Goal: Transaction & Acquisition: Purchase product/service

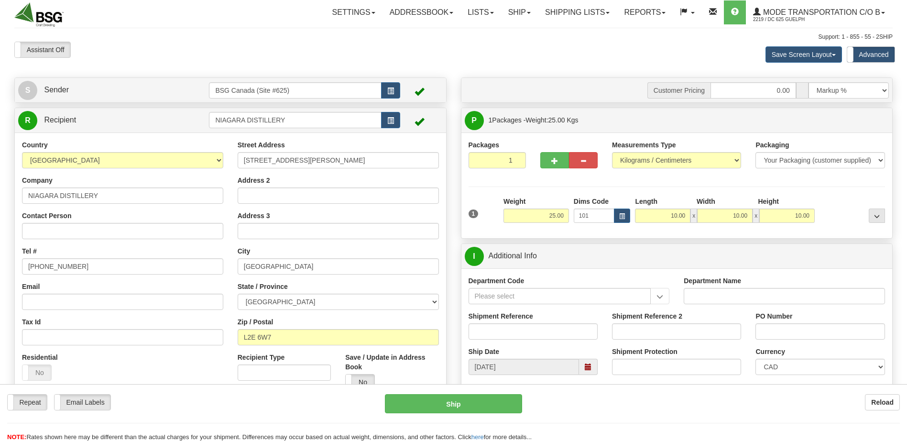
select select "0"
drag, startPoint x: 333, startPoint y: 121, endPoint x: 180, endPoint y: 122, distance: 153.0
click at [186, 119] on tr "R Recipient NIAGARA DISTILLERY" at bounding box center [230, 120] width 425 height 20
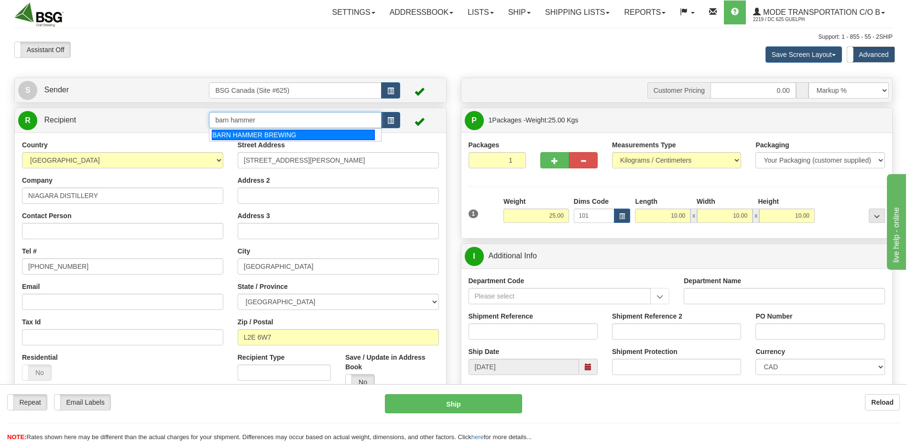
click at [281, 135] on div "BARN HAMMER BREWING" at bounding box center [293, 135] width 163 height 11
type input "BARN HAMMER BREWING"
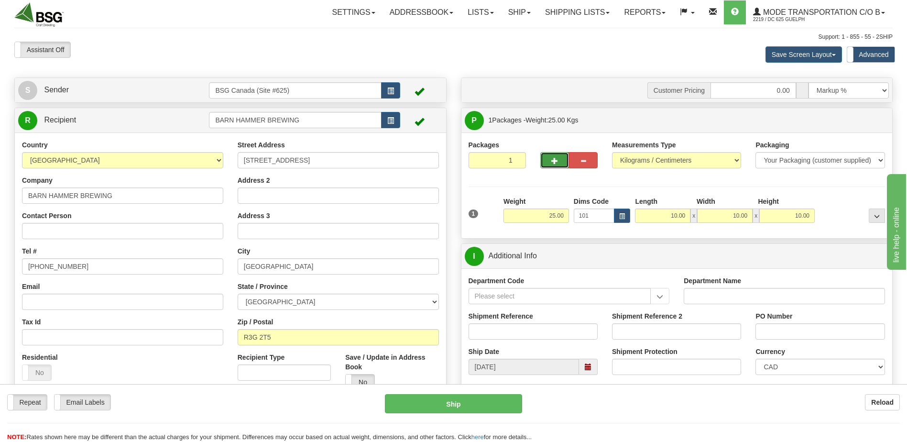
click at [555, 163] on span "button" at bounding box center [554, 161] width 7 height 6
click at [554, 161] on span "button" at bounding box center [554, 161] width 7 height 6
type input "3"
drag, startPoint x: 857, startPoint y: 117, endPoint x: 851, endPoint y: 125, distance: 9.9
click at [858, 117] on span "Package Level" at bounding box center [865, 120] width 38 height 7
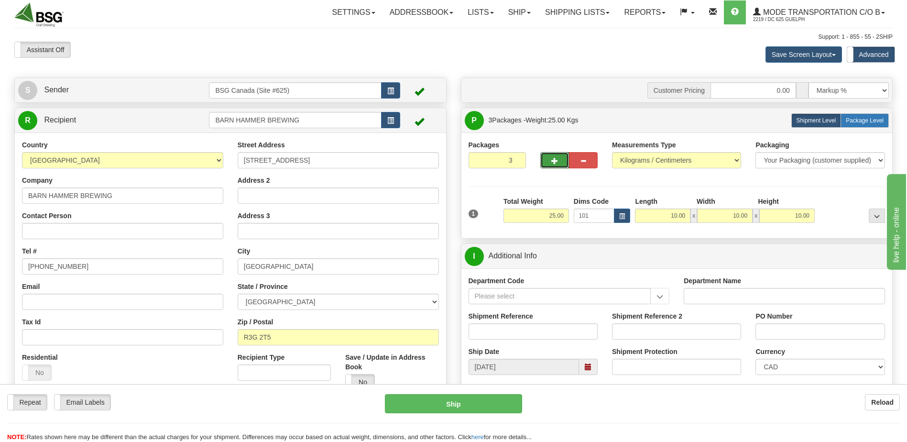
radio input "true"
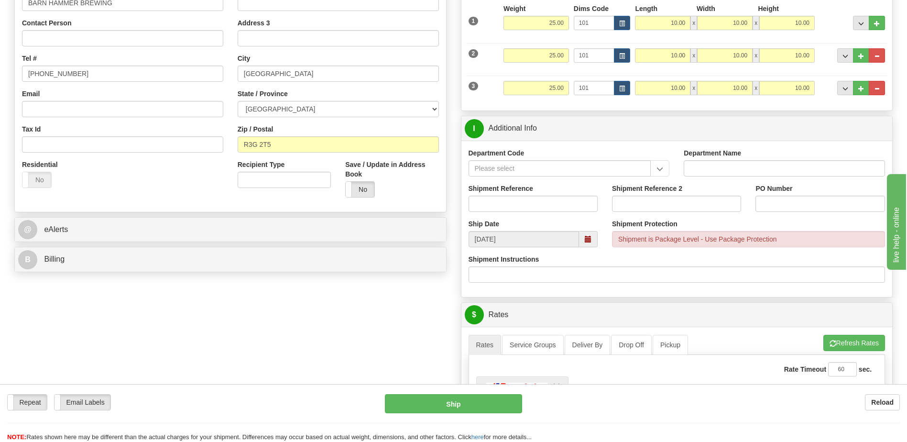
scroll to position [287, 0]
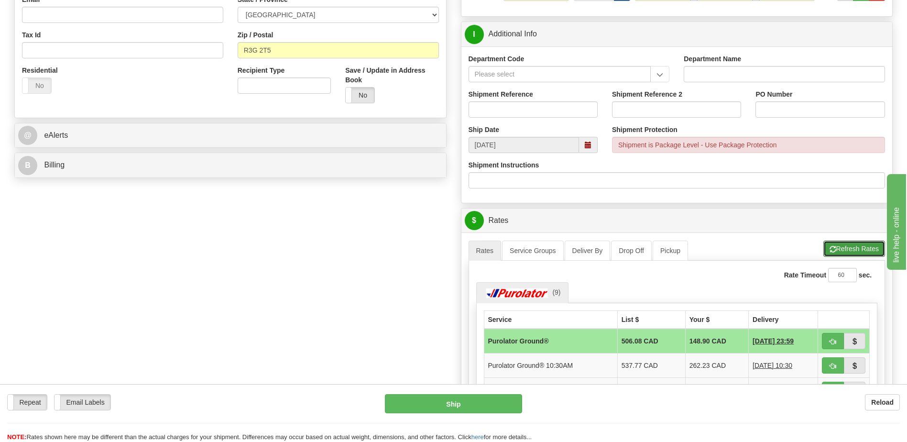
click at [854, 250] on button "Refresh Rates" at bounding box center [854, 248] width 62 height 16
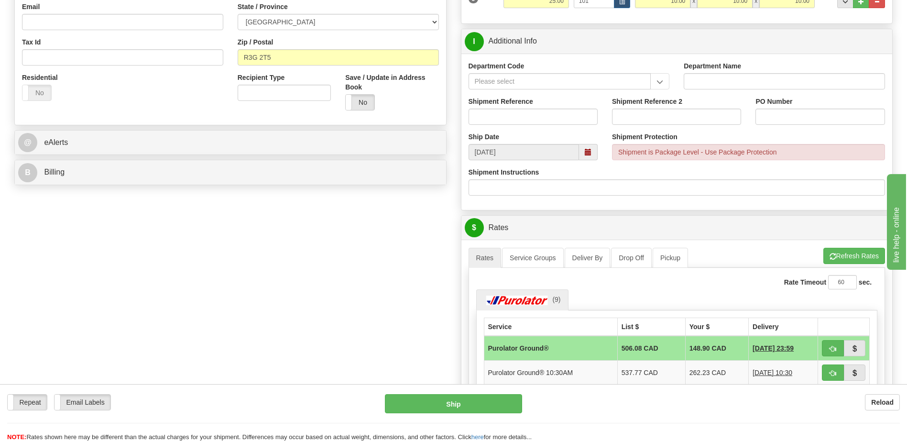
scroll to position [0, 0]
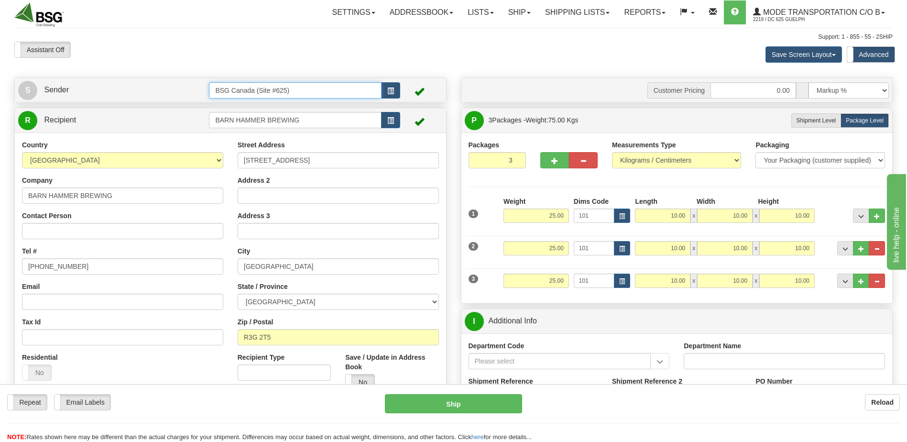
drag, startPoint x: 285, startPoint y: 94, endPoint x: 186, endPoint y: 87, distance: 99.7
click at [195, 87] on tr "S Sender BSG Canada (Site #625)" at bounding box center [230, 90] width 425 height 20
click at [241, 110] on li "BSG SAINT LAURENT 623" at bounding box center [294, 105] width 171 height 12
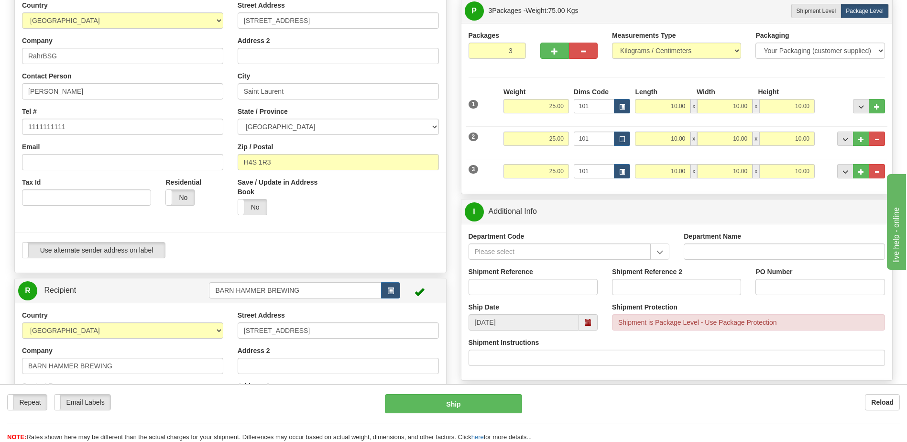
scroll to position [191, 0]
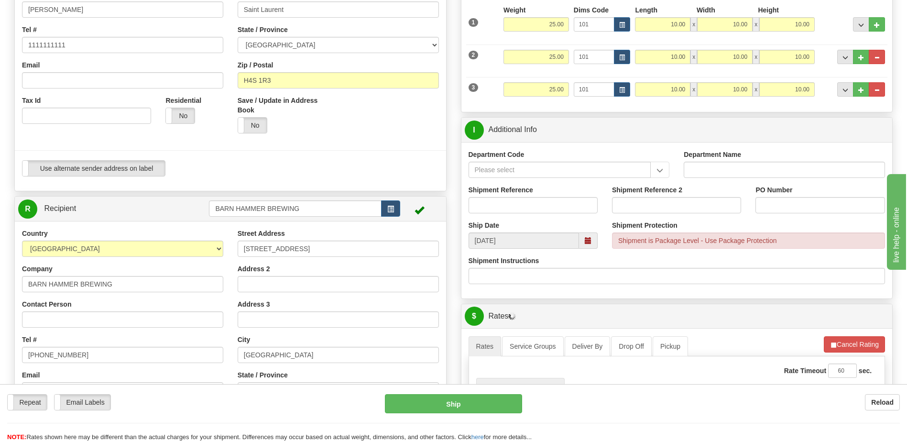
type input "BSG SAINT LAURENT 623"
drag, startPoint x: 331, startPoint y: 212, endPoint x: 166, endPoint y: 196, distance: 165.8
click at [172, 196] on div "R Recipient BARN HAMMER BREWING" at bounding box center [230, 344] width 432 height 297
click at [235, 207] on input "shipwright" at bounding box center [295, 208] width 172 height 16
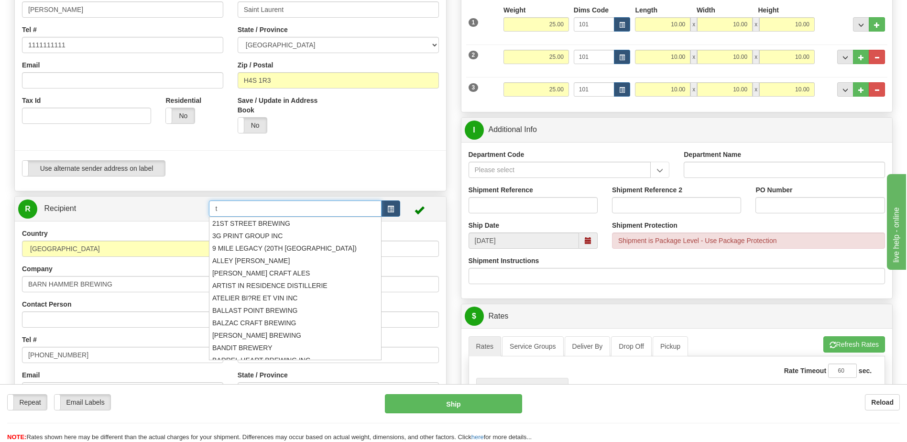
type input "t"
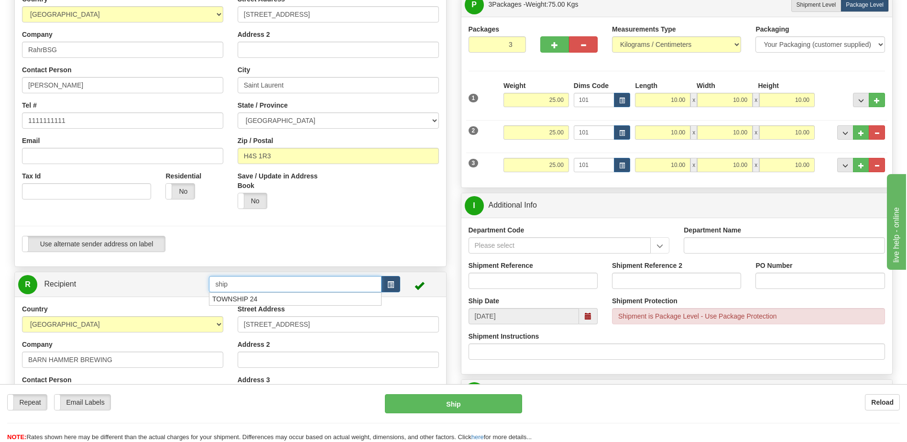
scroll to position [0, 0]
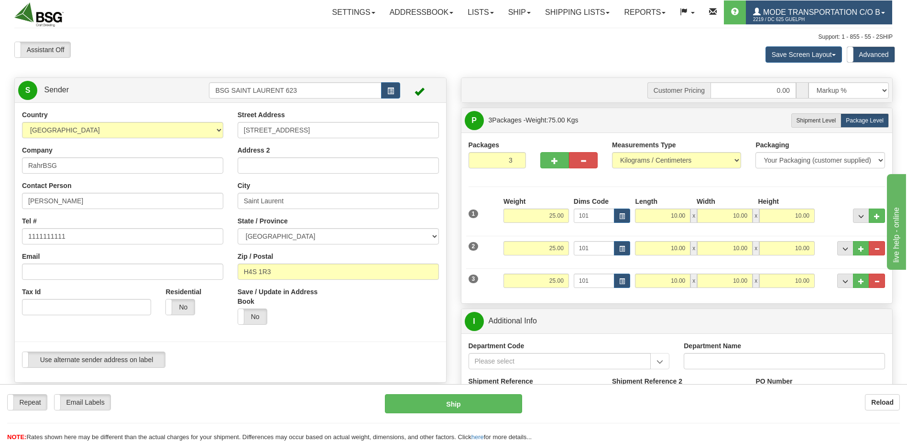
type input "ship"
click at [796, 19] on span "2219 / DC 625 Guelph" at bounding box center [789, 20] width 72 height 10
click at [833, 17] on link "Mode Transportation c/o B 2219 / DC 625 Guelph" at bounding box center [819, 12] width 146 height 24
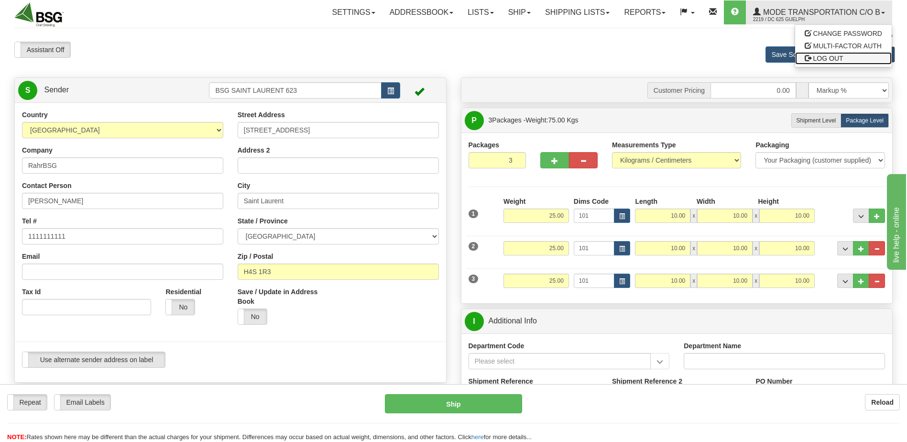
click at [842, 53] on link "LOG OUT" at bounding box center [843, 58] width 97 height 12
